Goal: Task Accomplishment & Management: Use online tool/utility

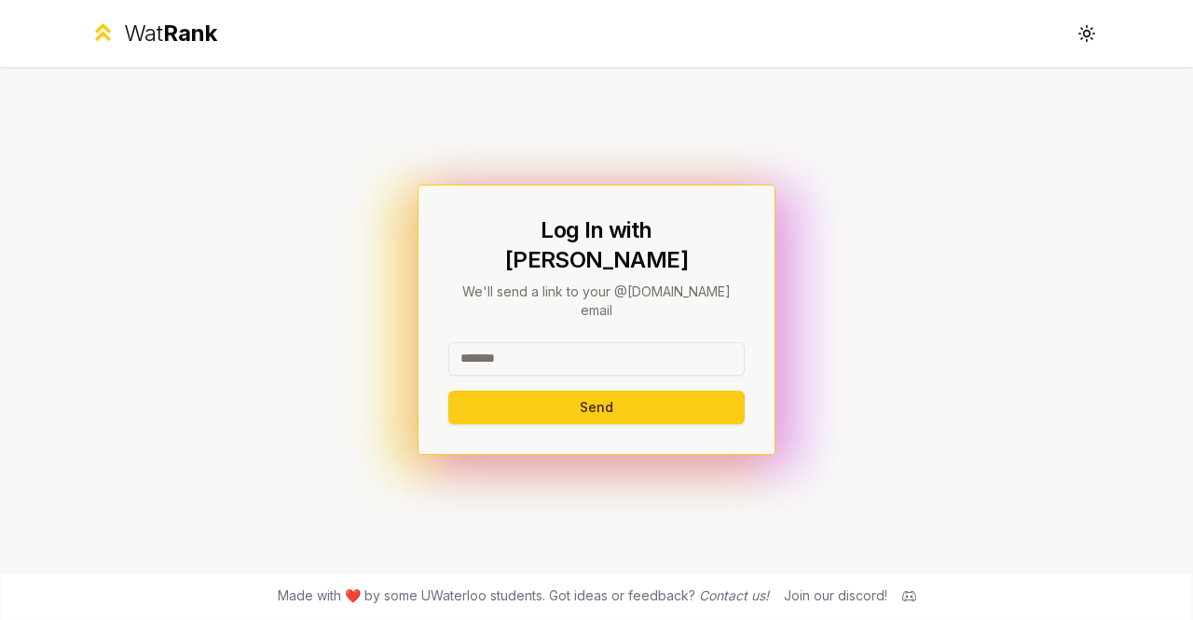
click at [600, 342] on input at bounding box center [596, 359] width 296 height 34
type input "********"
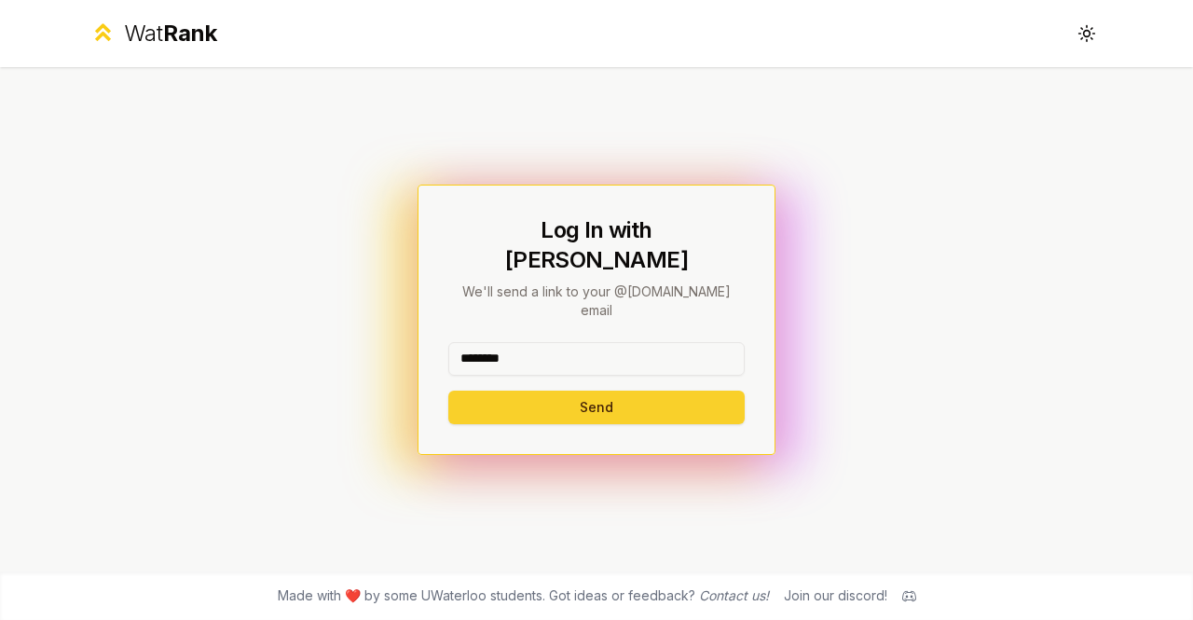
click at [620, 390] on button "Send" at bounding box center [596, 407] width 296 height 34
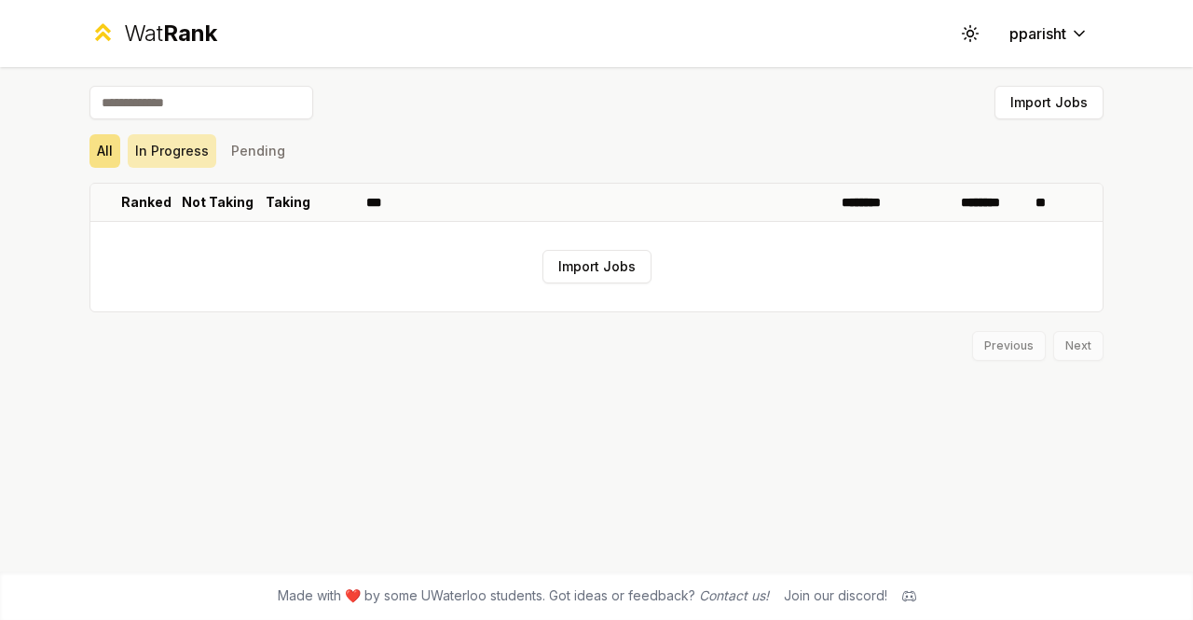
click at [162, 154] on button "In Progress" at bounding box center [172, 151] width 89 height 34
click at [621, 266] on button "Import Jobs" at bounding box center [596, 267] width 109 height 34
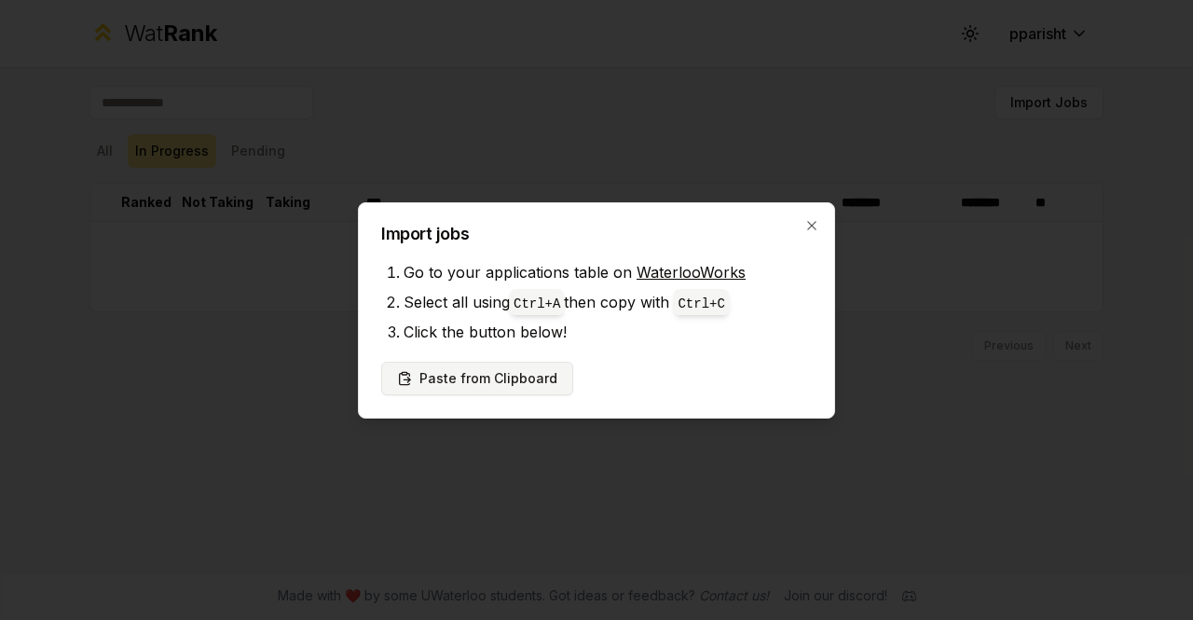
click at [540, 375] on button "Paste from Clipboard" at bounding box center [477, 378] width 192 height 34
click at [818, 223] on icon "button" at bounding box center [811, 225] width 15 height 15
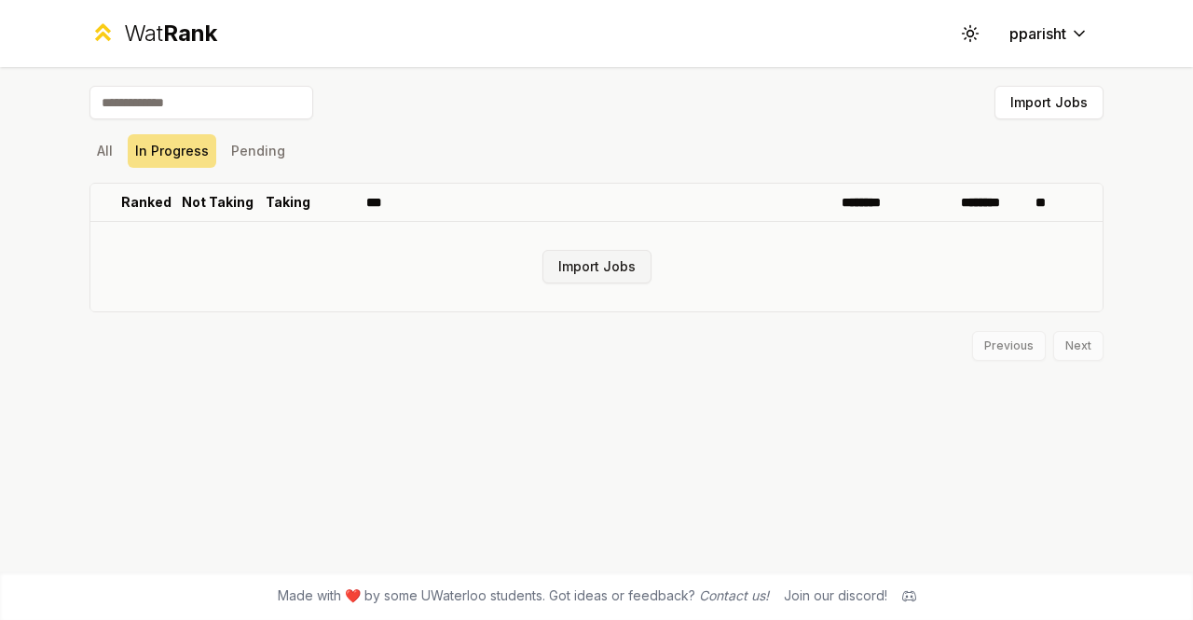
click at [591, 277] on button "Import Jobs" at bounding box center [596, 267] width 109 height 34
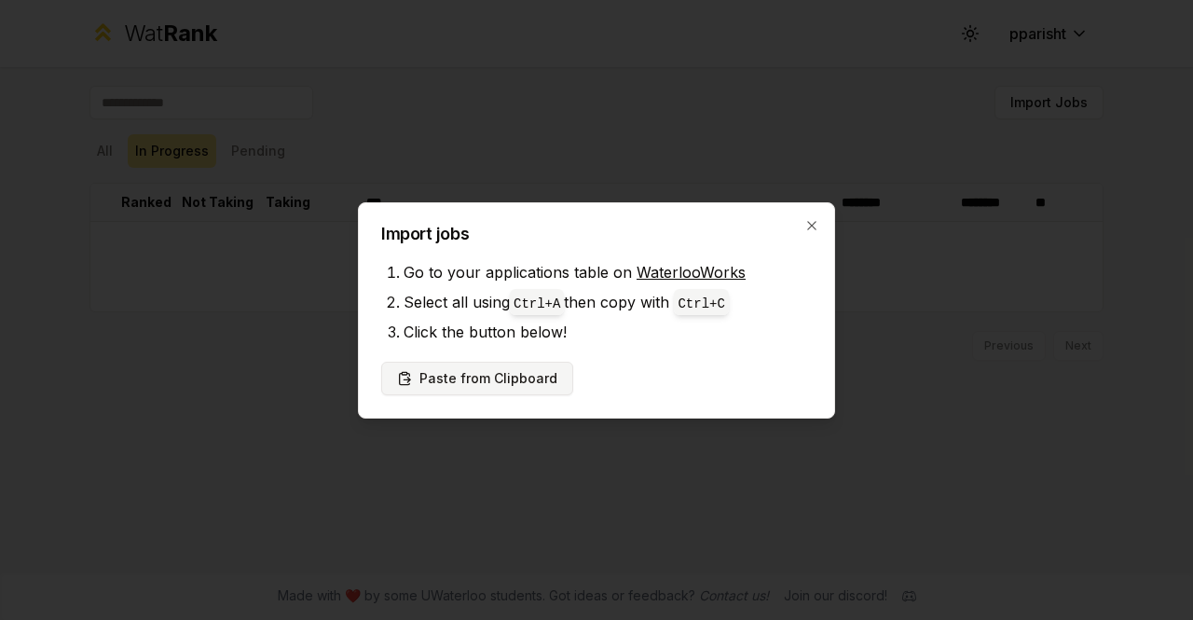
click at [533, 372] on button "Paste from Clipboard" at bounding box center [477, 378] width 192 height 34
